Goal: Transaction & Acquisition: Purchase product/service

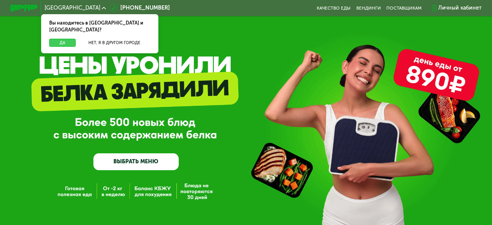
click at [66, 39] on button "Да" at bounding box center [62, 43] width 26 height 8
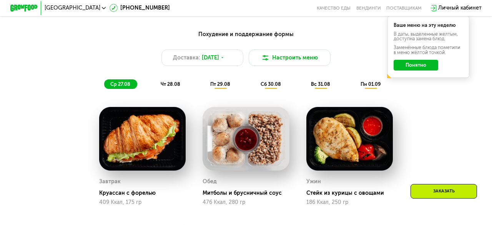
scroll to position [359, 0]
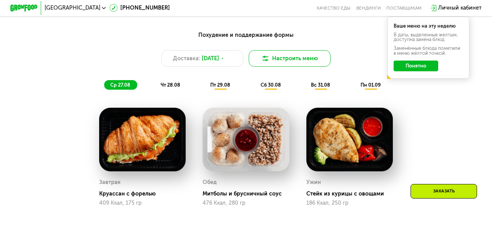
click at [266, 56] on img at bounding box center [265, 59] width 8 height 8
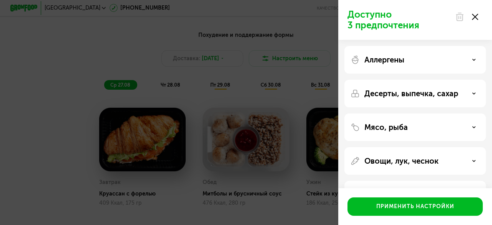
click at [416, 57] on div "Аллергены" at bounding box center [414, 59] width 129 height 9
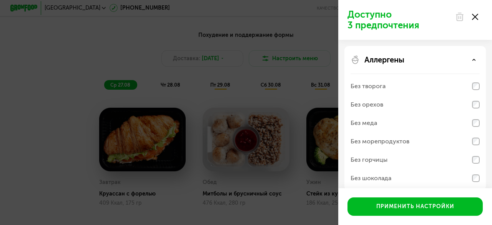
click at [416, 57] on div "Аллергены" at bounding box center [414, 59] width 129 height 9
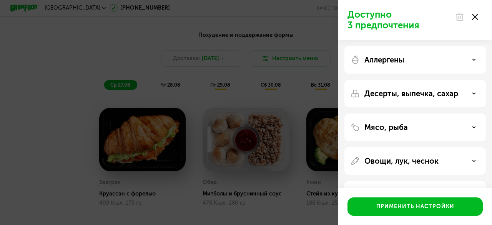
click at [411, 96] on p "Десерты, выпечка, сахар" at bounding box center [411, 93] width 94 height 9
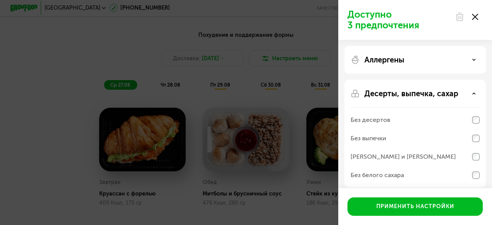
click at [410, 95] on p "Десерты, выпечка, сахар" at bounding box center [411, 93] width 94 height 9
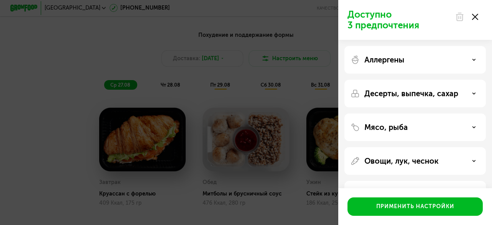
click at [405, 127] on p "Мясо, рыба" at bounding box center [385, 127] width 43 height 9
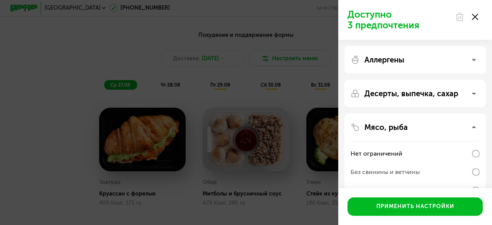
click at [404, 126] on p "Мясо, рыба" at bounding box center [385, 127] width 43 height 9
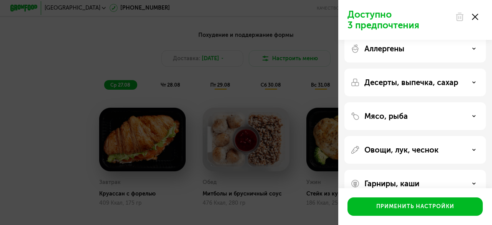
scroll to position [28, 0]
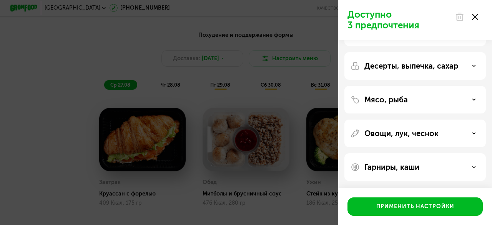
click at [397, 157] on div "Гарниры, каши" at bounding box center [414, 168] width 141 height 28
click at [396, 168] on p "Гарниры, каши" at bounding box center [391, 167] width 55 height 9
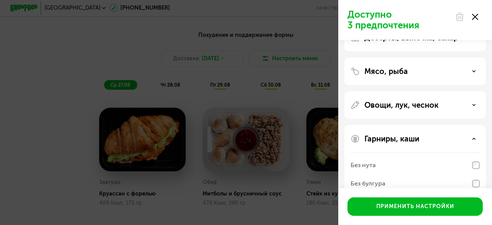
scroll to position [126, 0]
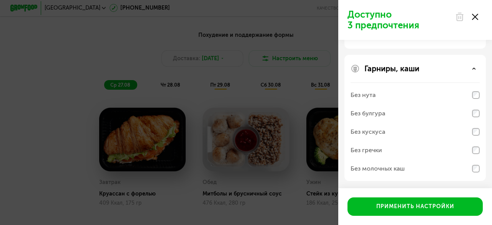
click at [473, 20] on div at bounding box center [466, 16] width 32 height 15
click at [474, 16] on use at bounding box center [475, 17] width 6 height 6
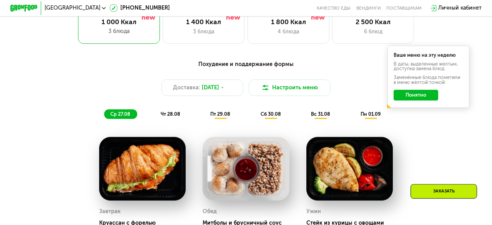
scroll to position [359, 0]
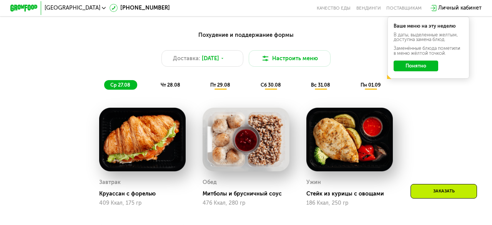
click at [204, 82] on div "чт 28.08" at bounding box center [220, 85] width 33 height 10
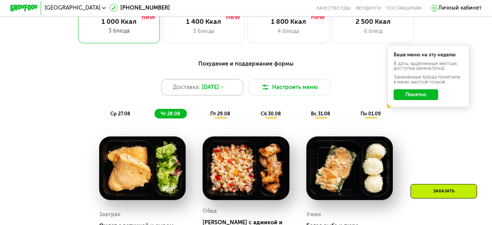
scroll to position [320, 0]
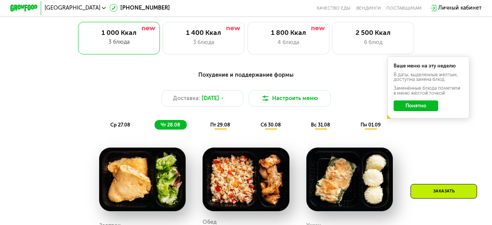
click at [254, 76] on div "Похудение и поддержание формы" at bounding box center [246, 75] width 404 height 8
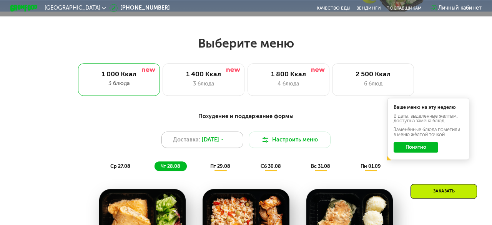
scroll to position [280, 0]
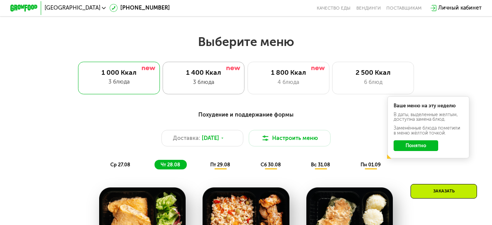
click at [247, 90] on div "1 400 Ккал 3 блюда" at bounding box center [288, 78] width 82 height 33
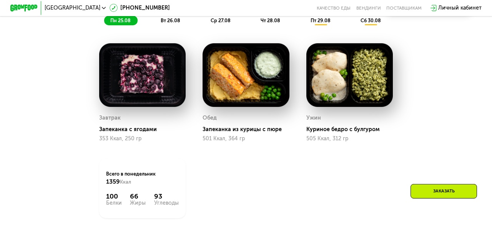
scroll to position [399, 0]
